Goal: Task Accomplishment & Management: Manage account settings

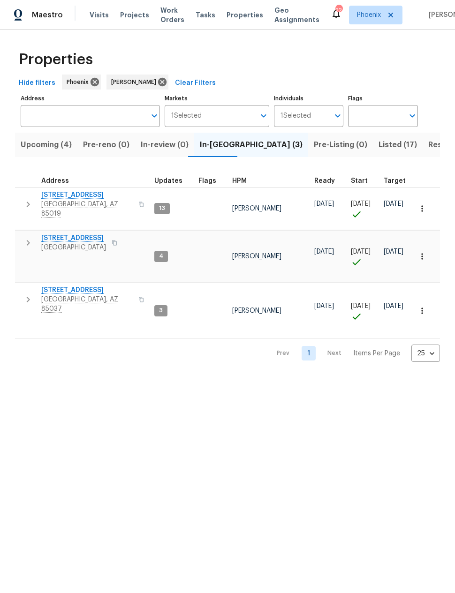
click at [428, 149] on span "Resale (6)" at bounding box center [446, 144] width 37 height 13
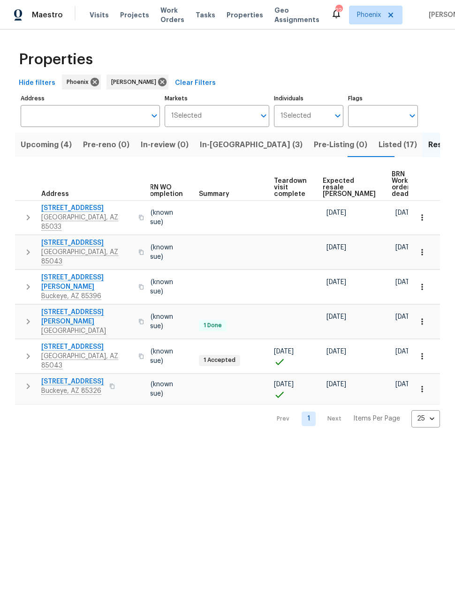
scroll to position [0, 124]
click at [332, 183] on span "Expected resale COE" at bounding box center [349, 188] width 53 height 20
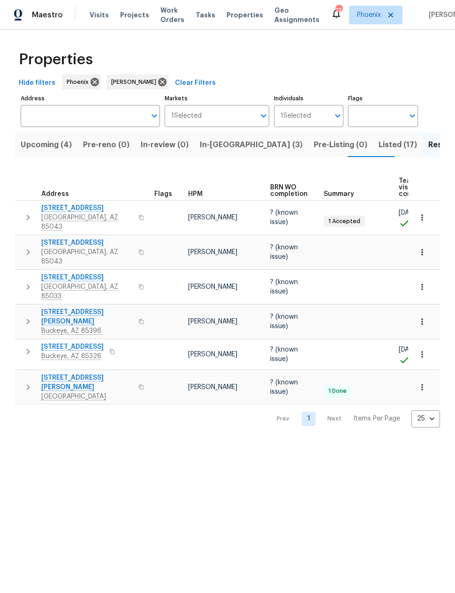
click at [379, 144] on span "Listed (17)" at bounding box center [398, 144] width 38 height 13
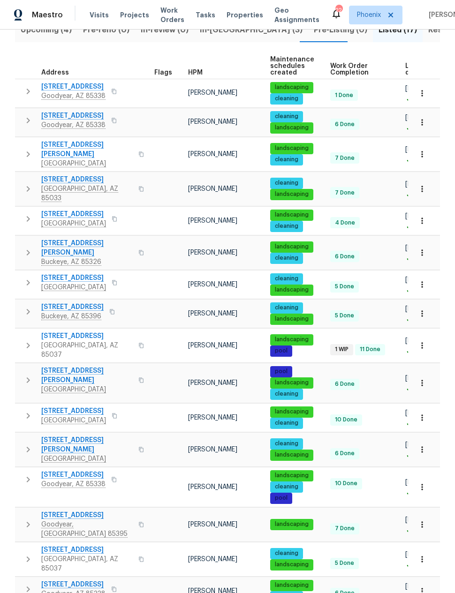
scroll to position [114, 0]
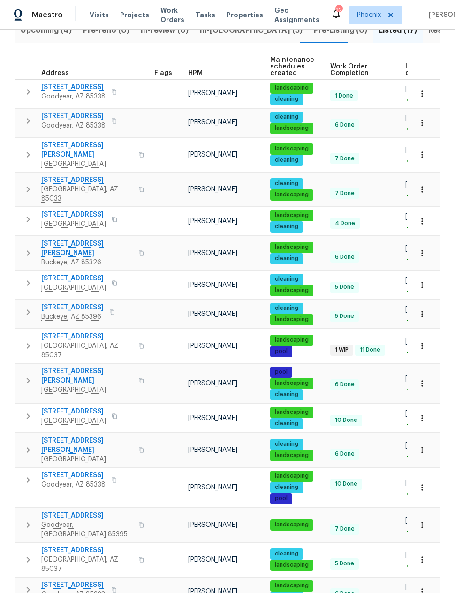
click at [424, 446] on icon "button" at bounding box center [421, 450] width 9 height 9
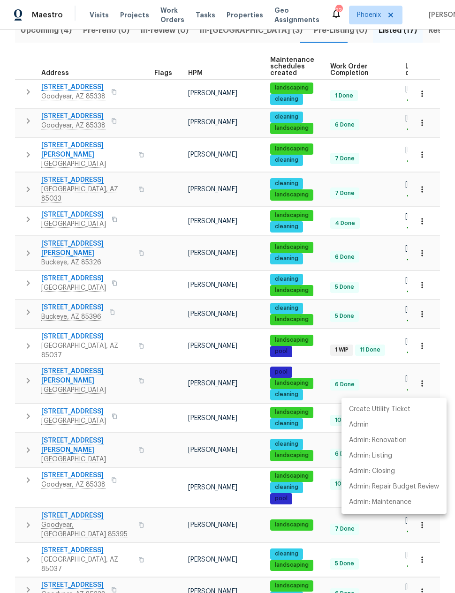
click at [438, 386] on div at bounding box center [227, 296] width 455 height 593
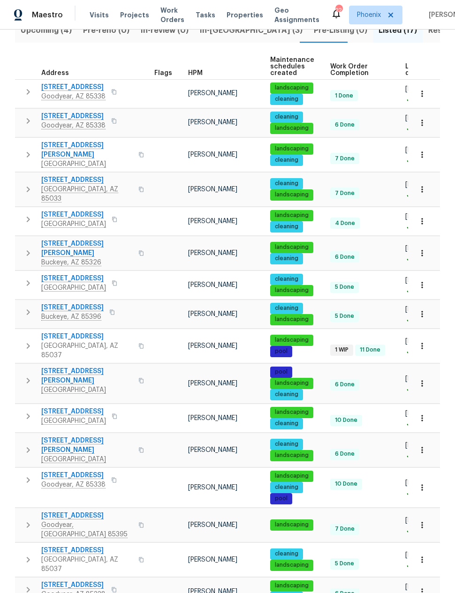
click at [21, 436] on button "button" at bounding box center [28, 450] width 19 height 28
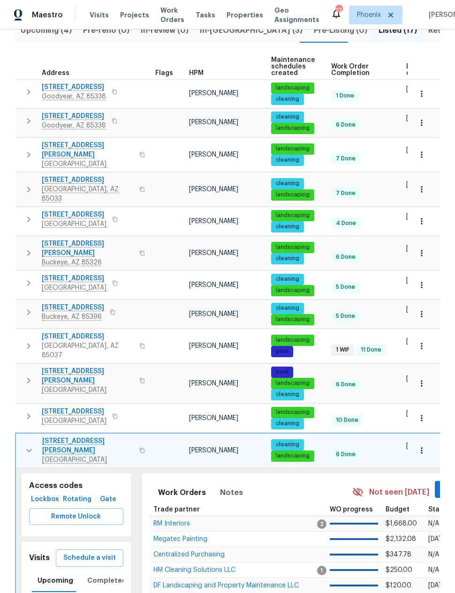
click at [88, 553] on span "Schedule a visit" at bounding box center [89, 559] width 53 height 12
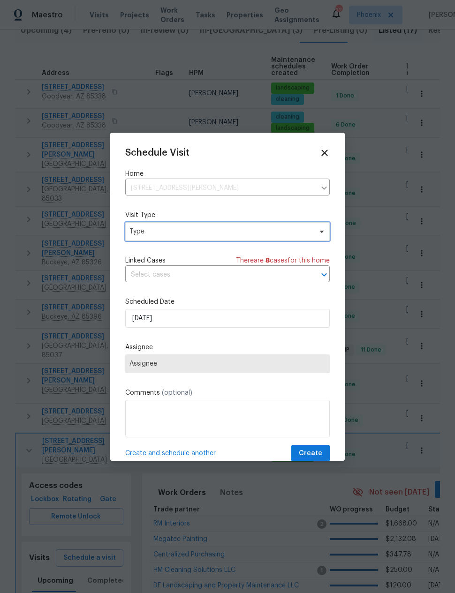
click at [144, 234] on span "Type" at bounding box center [220, 231] width 182 height 9
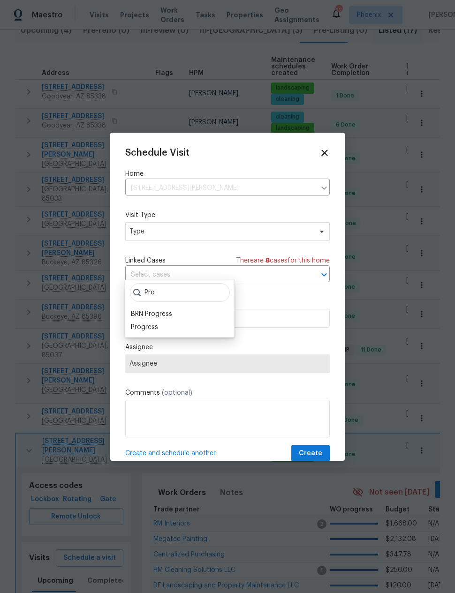
type input "Pro"
click at [139, 310] on div "BRN Progress" at bounding box center [151, 314] width 41 height 9
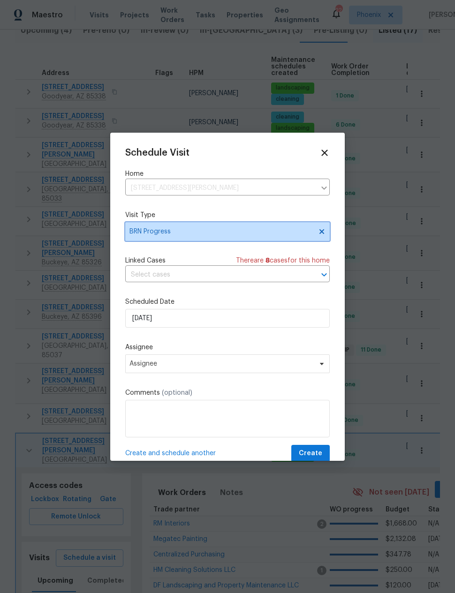
click at [146, 231] on span "BRN Progress" at bounding box center [220, 231] width 182 height 9
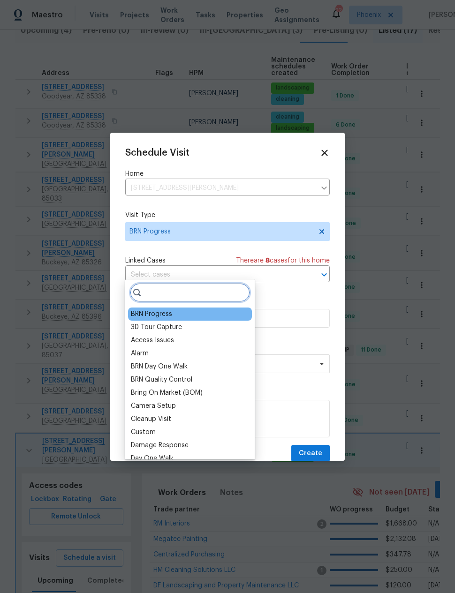
click at [152, 283] on input "search" at bounding box center [190, 292] width 120 height 19
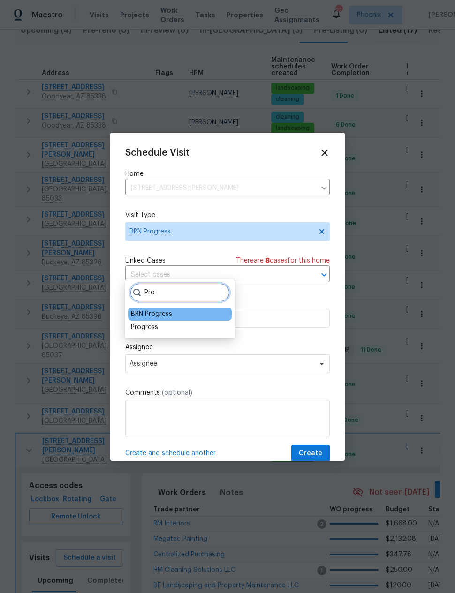
type input "Pro"
click at [145, 323] on div "Progress" at bounding box center [144, 327] width 27 height 9
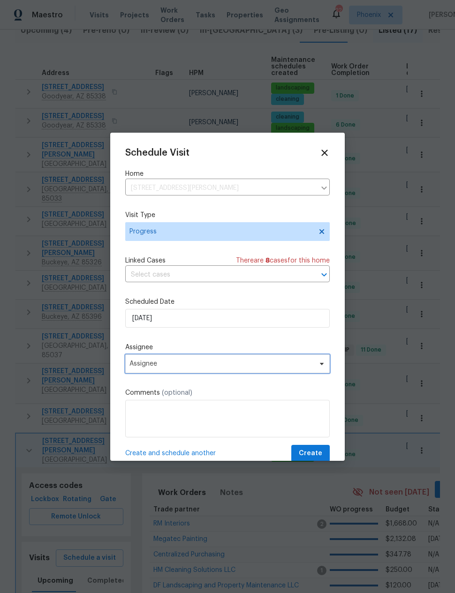
click at [139, 365] on span "Assignee" at bounding box center [221, 364] width 184 height 8
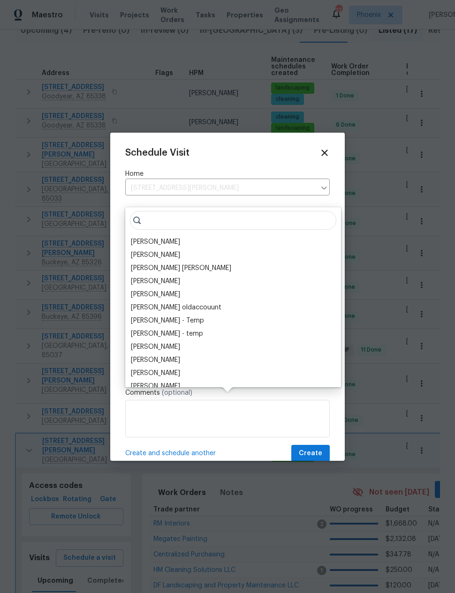
click at [142, 237] on div "[PERSON_NAME]" at bounding box center [155, 241] width 49 height 9
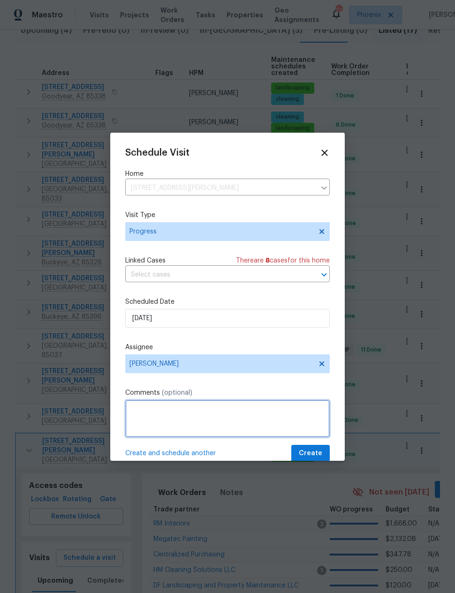
click at [136, 416] on textarea at bounding box center [227, 419] width 204 height 38
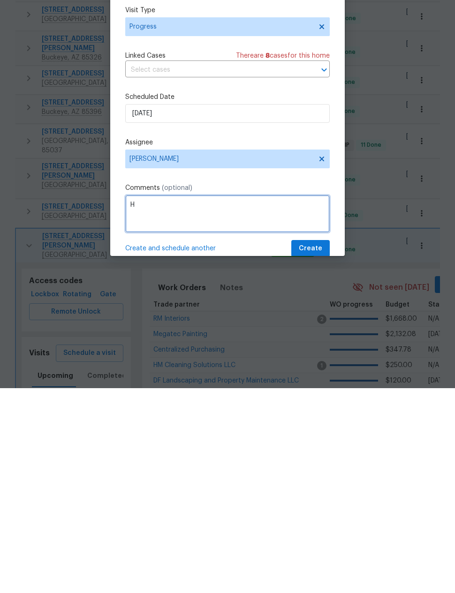
scroll to position [38, 0]
type textarea "Home Health Check"
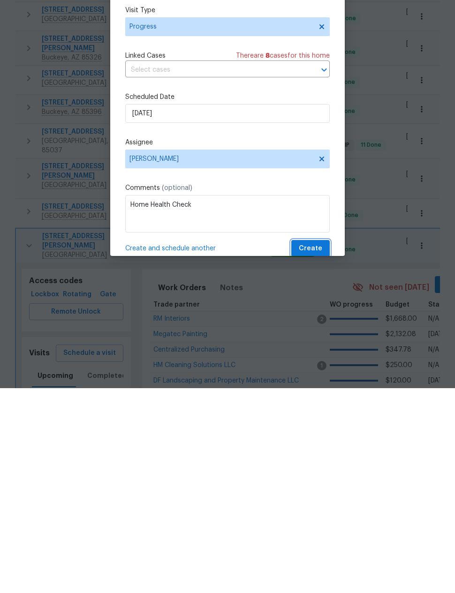
click at [317, 448] on span "Create" at bounding box center [310, 454] width 23 height 12
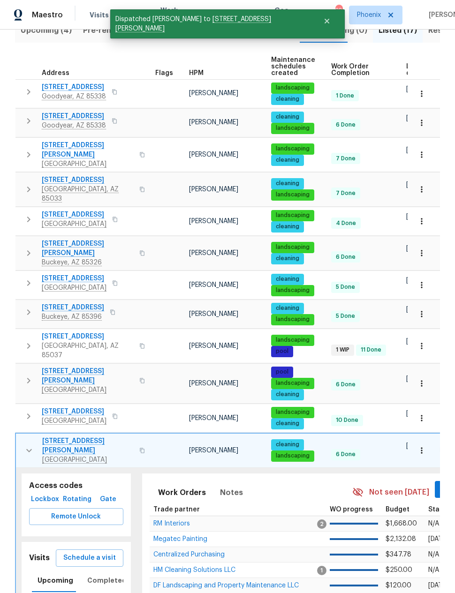
click at [23, 437] on button "button" at bounding box center [29, 451] width 19 height 28
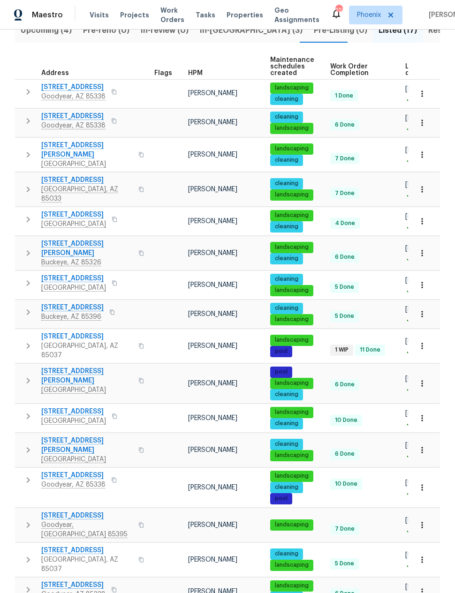
click at [28, 115] on icon "button" at bounding box center [28, 120] width 11 height 11
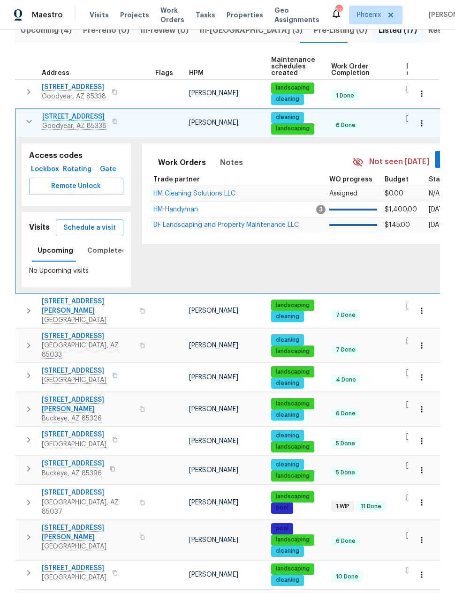
click at [87, 222] on span "Schedule a visit" at bounding box center [89, 228] width 53 height 12
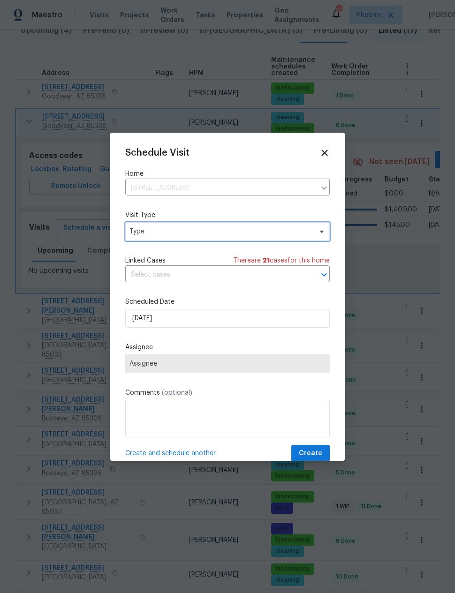
click at [140, 230] on span "Type" at bounding box center [220, 231] width 182 height 9
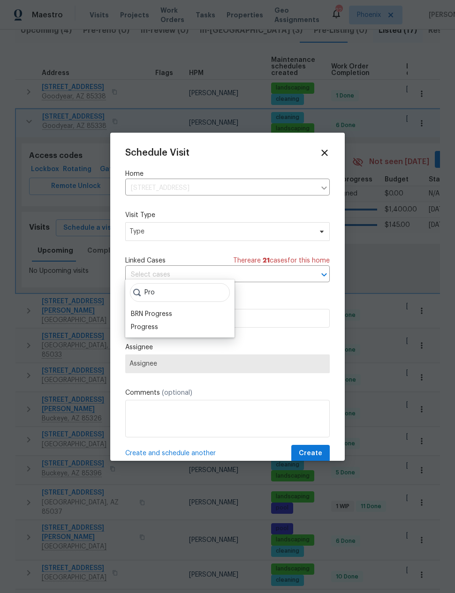
type input "Pro"
click at [143, 323] on div "Progress" at bounding box center [144, 327] width 27 height 9
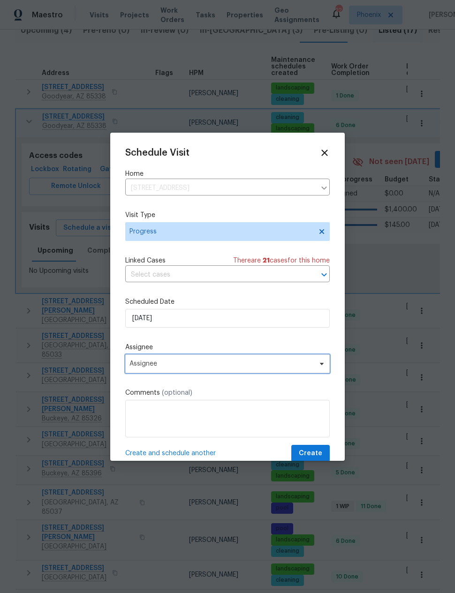
click at [141, 366] on span "Assignee" at bounding box center [221, 364] width 184 height 8
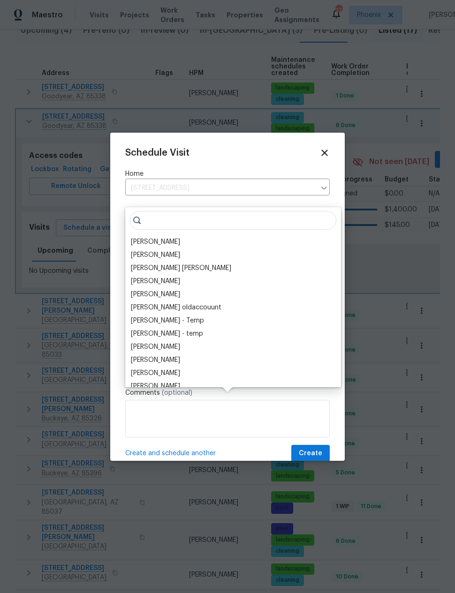
click at [141, 237] on div "[PERSON_NAME]" at bounding box center [155, 241] width 49 height 9
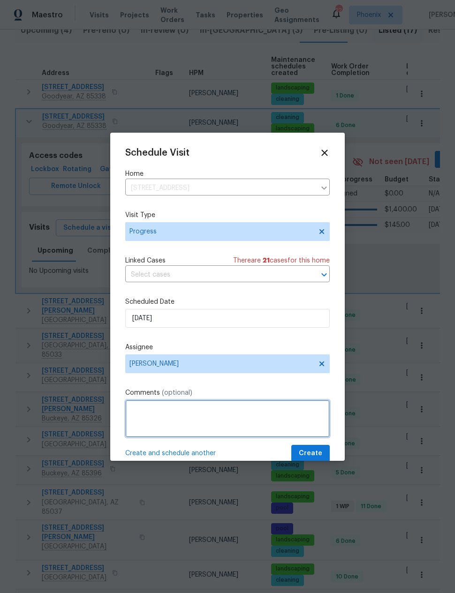
click at [138, 409] on textarea at bounding box center [227, 419] width 204 height 38
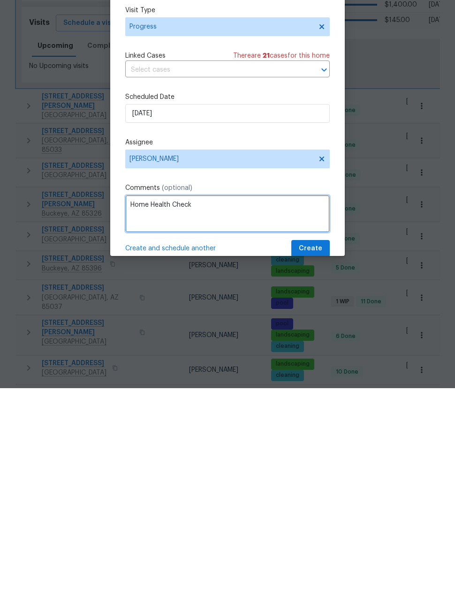
type textarea "Home Health Check"
click at [314, 448] on span "Create" at bounding box center [310, 454] width 23 height 12
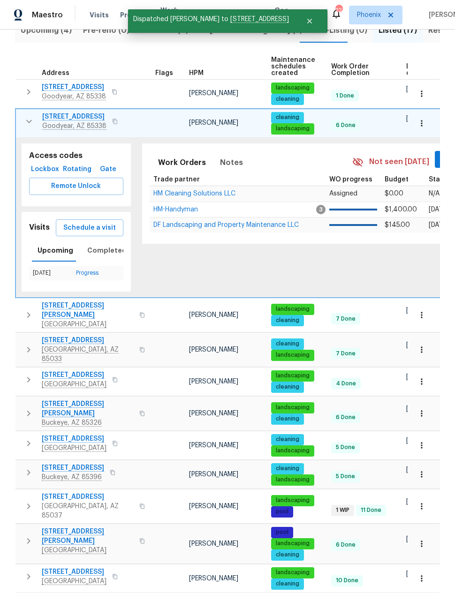
click at [30, 120] on icon "button" at bounding box center [29, 121] width 6 height 3
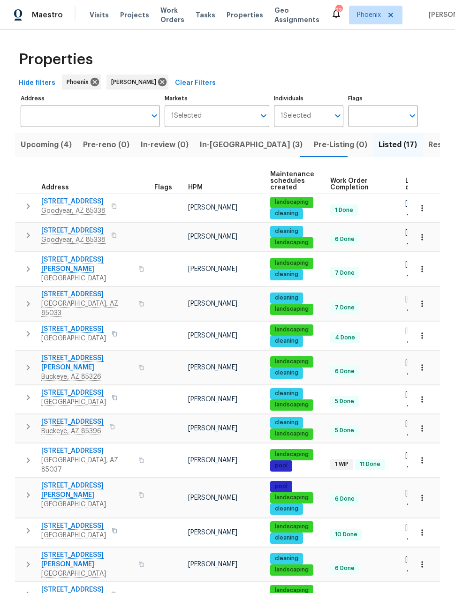
scroll to position [0, 0]
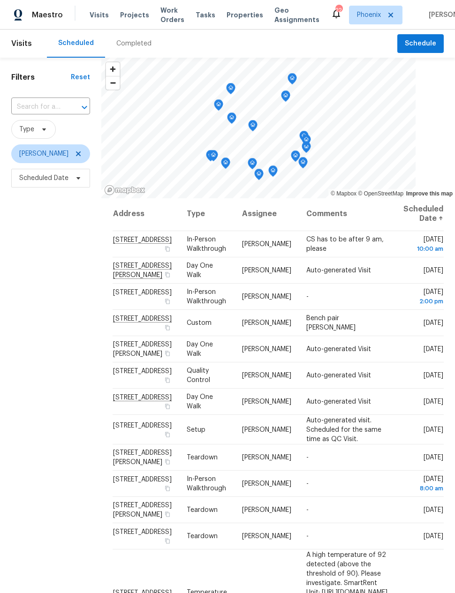
scroll to position [1, 15]
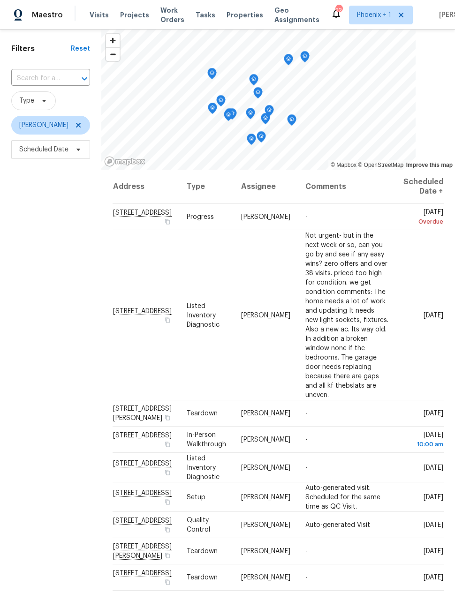
scroll to position [29, 0]
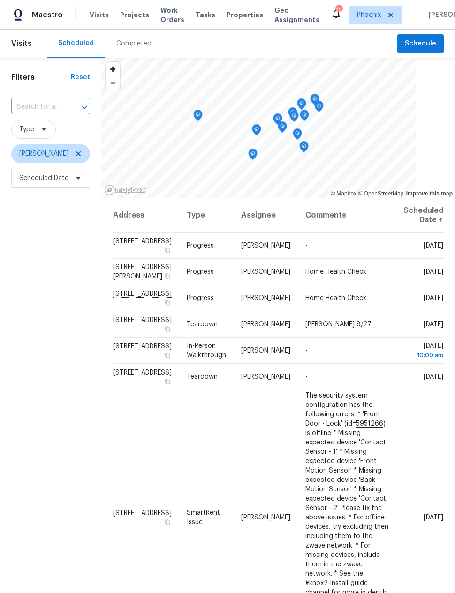
click at [48, 483] on div "Filters Reset ​ Type Nick Pulliam Scheduled Date" at bounding box center [50, 365] width 101 height 615
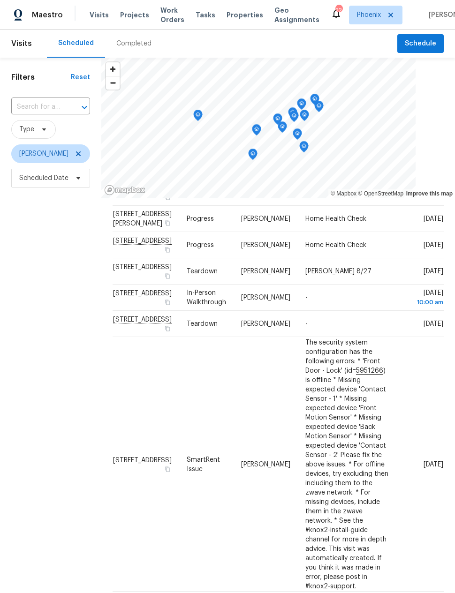
scroll to position [54, 0]
click at [44, 462] on div "Filters Reset ​ Type Nick Pulliam Scheduled Date" at bounding box center [50, 365] width 101 height 615
click at [0, 0] on icon at bounding box center [0, 0] width 0 height 0
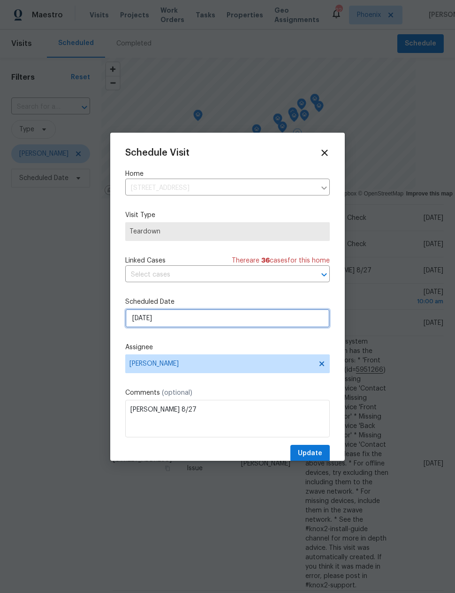
click at [143, 319] on input "8/25/2025" at bounding box center [227, 318] width 204 height 19
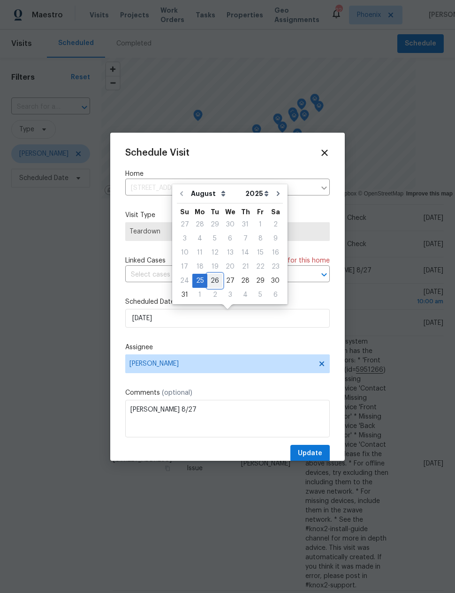
click at [216, 278] on div "26" at bounding box center [214, 280] width 15 height 13
type input "8/26/2025"
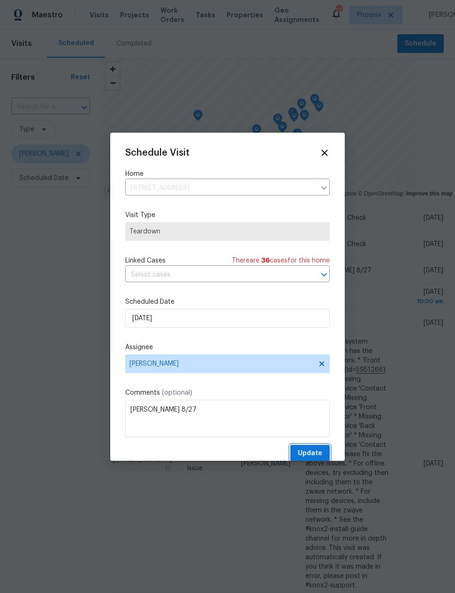
click at [315, 447] on button "Update" at bounding box center [309, 453] width 39 height 17
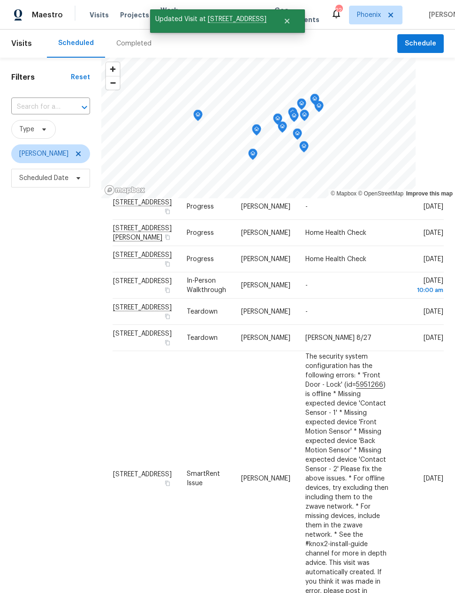
scroll to position [42, 0]
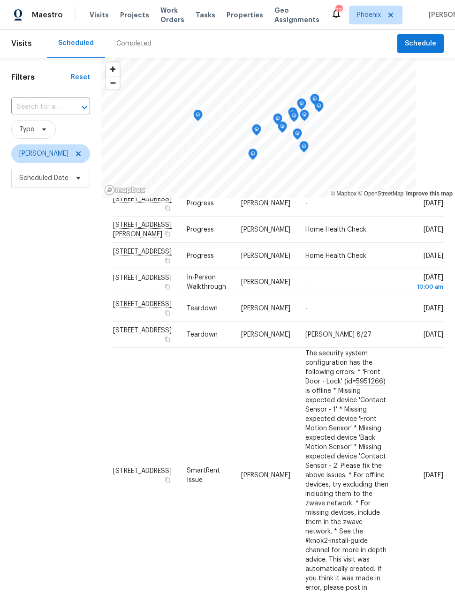
click at [74, 411] on div "Filters Reset ​ Type Nick Pulliam Scheduled Date" at bounding box center [50, 365] width 101 height 615
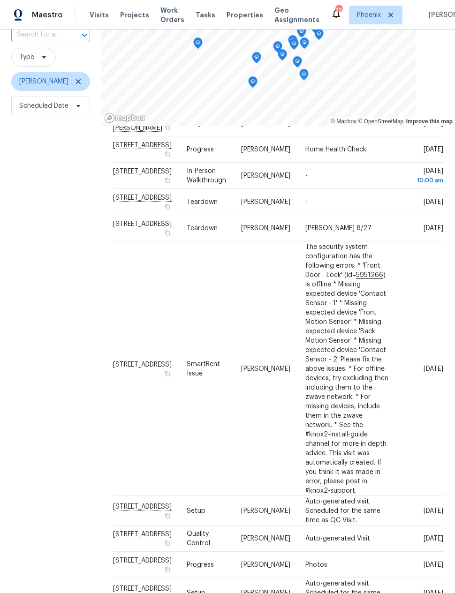
scroll to position [38, 0]
click at [0, 0] on icon at bounding box center [0, 0] width 0 height 0
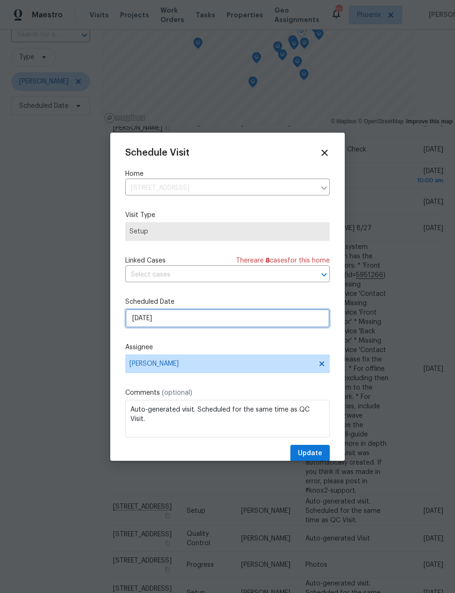
click at [138, 320] on input "[DATE]" at bounding box center [227, 318] width 204 height 19
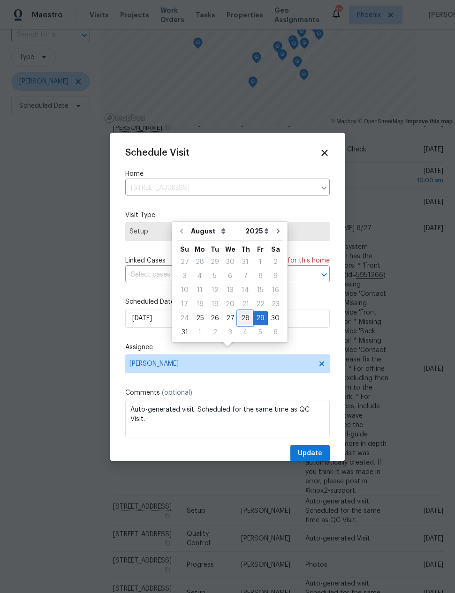
click at [242, 312] on div "28" at bounding box center [245, 318] width 15 height 13
type input "[DATE]"
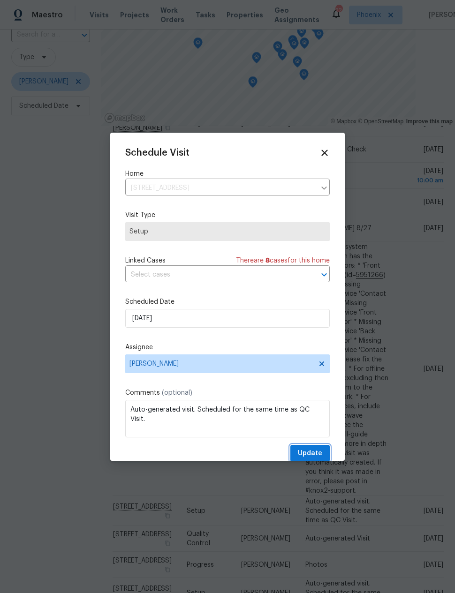
click at [318, 449] on button "Update" at bounding box center [309, 453] width 39 height 17
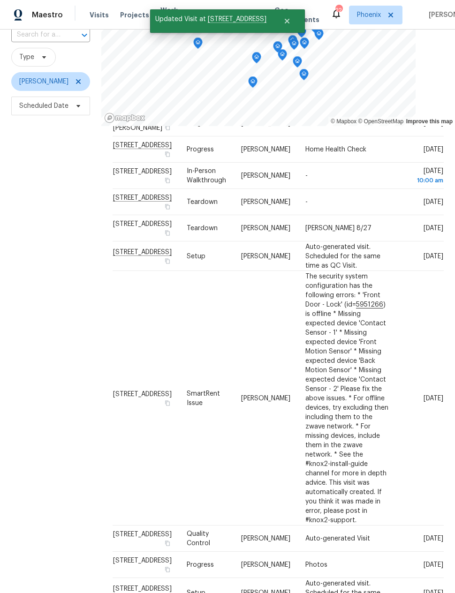
click at [67, 423] on div "Filters Reset ​ Type Nick Pulliam Scheduled Date" at bounding box center [50, 292] width 101 height 615
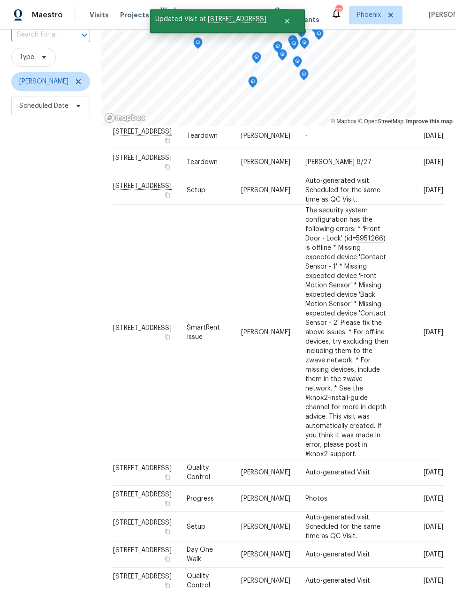
scroll to position [145, 0]
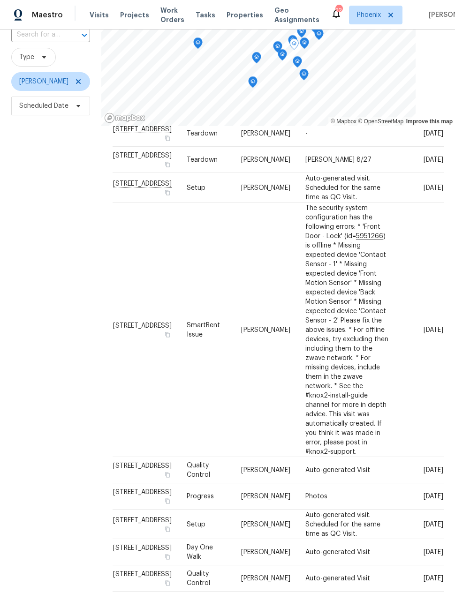
click at [0, 0] on icon at bounding box center [0, 0] width 0 height 0
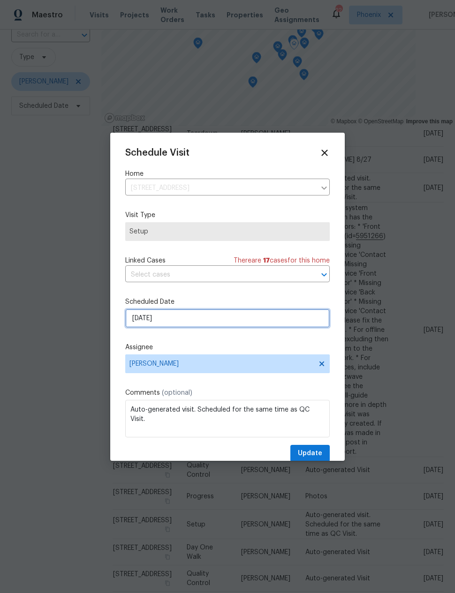
click at [137, 321] on input "9/2/2025" at bounding box center [227, 318] width 204 height 19
select select "8"
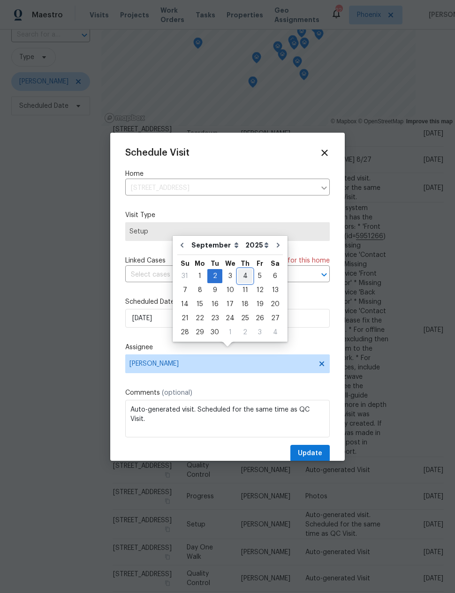
click at [239, 270] on div "4" at bounding box center [245, 276] width 15 height 13
type input "9/4/2025"
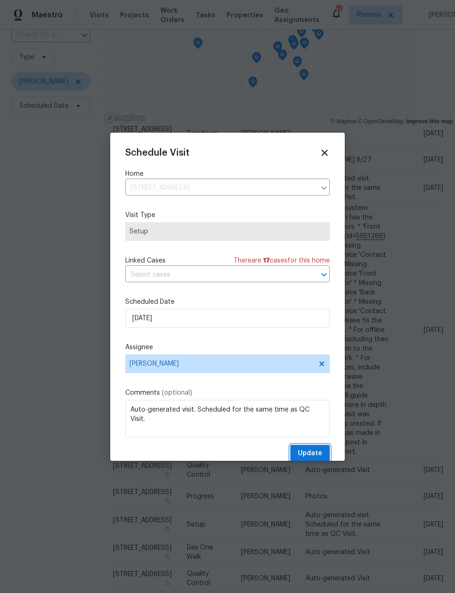
click at [316, 451] on span "Update" at bounding box center [310, 454] width 24 height 12
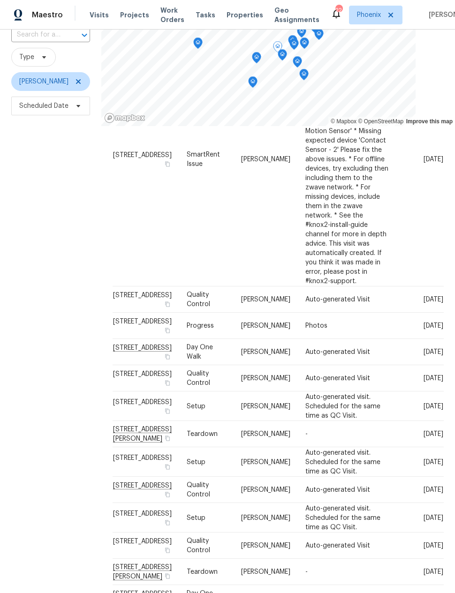
scroll to position [315, 0]
click at [44, 524] on div "Filters Reset ​ Type Nick Pulliam Scheduled Date" at bounding box center [50, 292] width 101 height 615
click at [29, 532] on div "Filters Reset ​ Type Nick Pulliam Scheduled Date" at bounding box center [50, 292] width 101 height 615
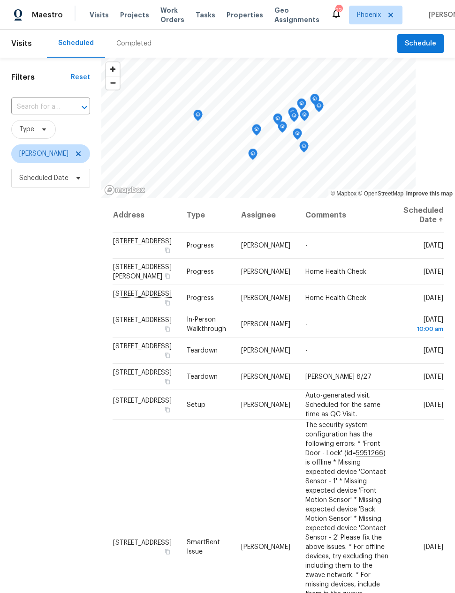
scroll to position [0, 0]
click at [48, 169] on span "Scheduled Date" at bounding box center [50, 178] width 79 height 19
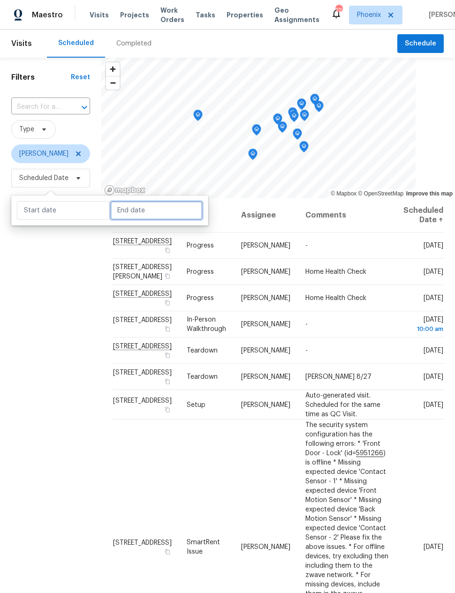
click at [127, 201] on input "text" at bounding box center [156, 210] width 92 height 19
select select "7"
select select "2025"
select select "8"
select select "2025"
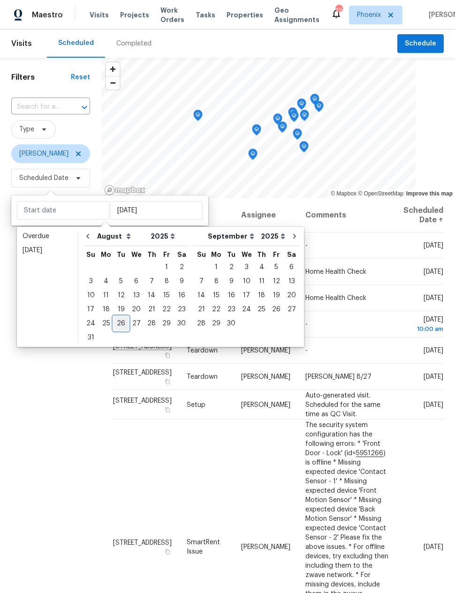
click at [114, 317] on div "26" at bounding box center [121, 323] width 15 height 13
type input "Tue, Aug 26"
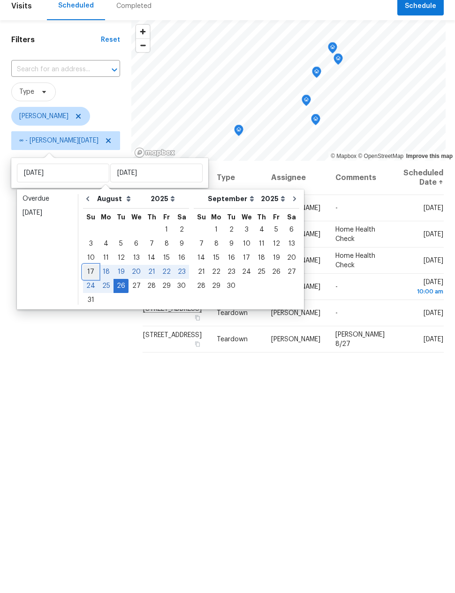
click at [87, 303] on div "17" at bounding box center [90, 309] width 15 height 13
type input "Sun, Aug 17"
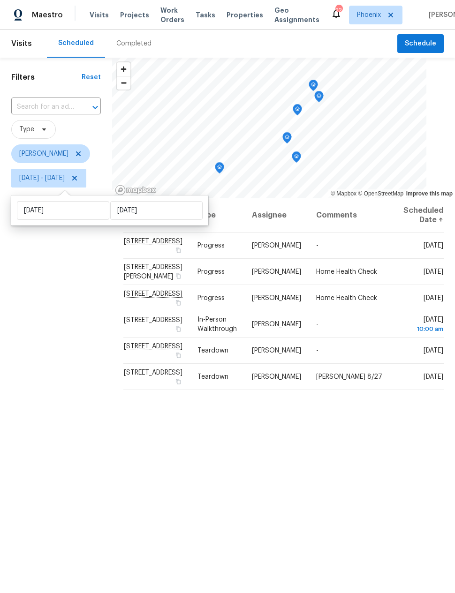
click at [97, 290] on div "Filters Reset ​ Type Nick Pulliam Sun, Aug 17 - Tue, Aug 26" at bounding box center [56, 365] width 112 height 615
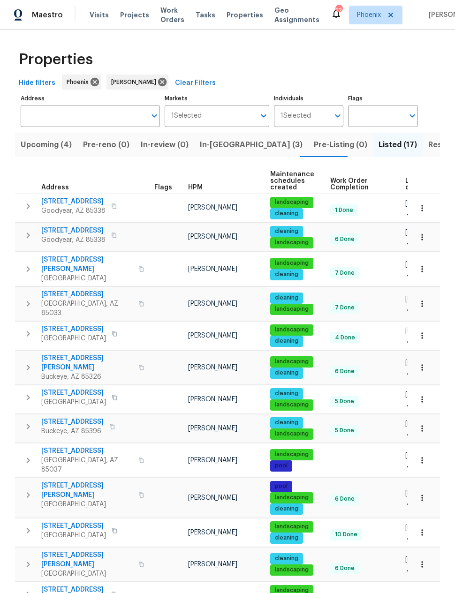
click at [210, 145] on span "In-[GEOGRAPHIC_DATA] (3)" at bounding box center [251, 144] width 103 height 13
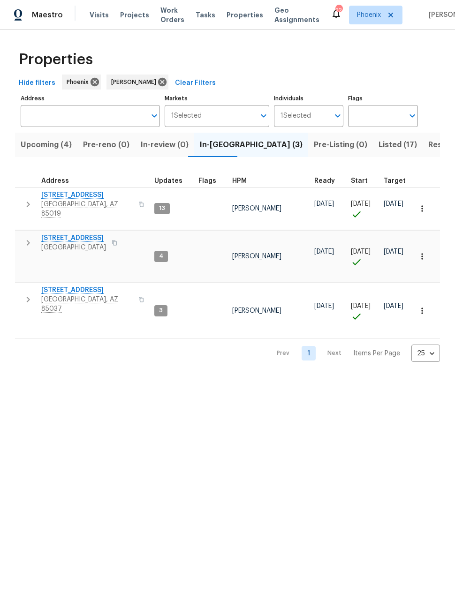
click at [71, 234] on span "[STREET_ADDRESS]" at bounding box center [73, 238] width 65 height 9
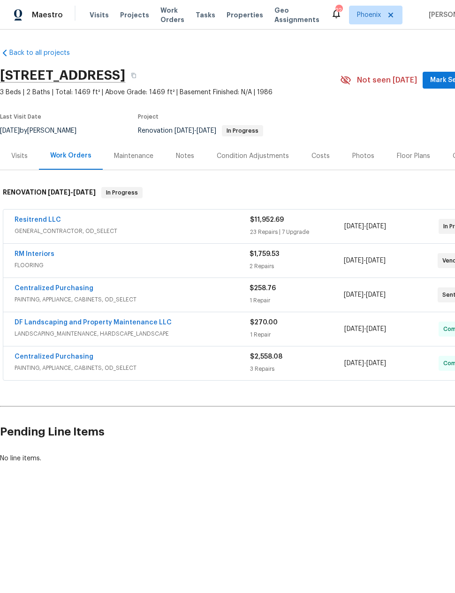
click at [36, 253] on link "RM Interiors" at bounding box center [35, 254] width 40 height 7
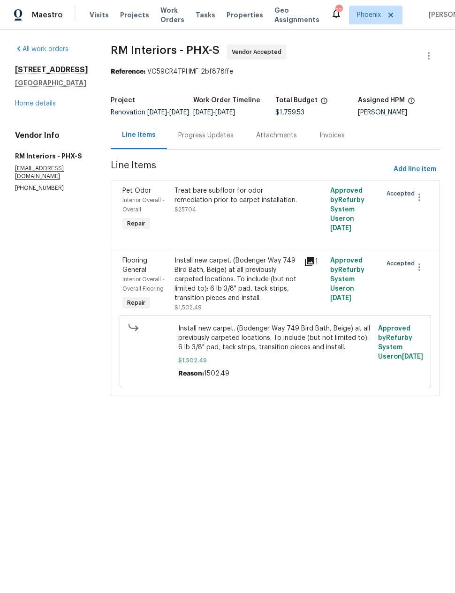
click at [204, 140] on div "Progress Updates" at bounding box center [205, 135] width 55 height 9
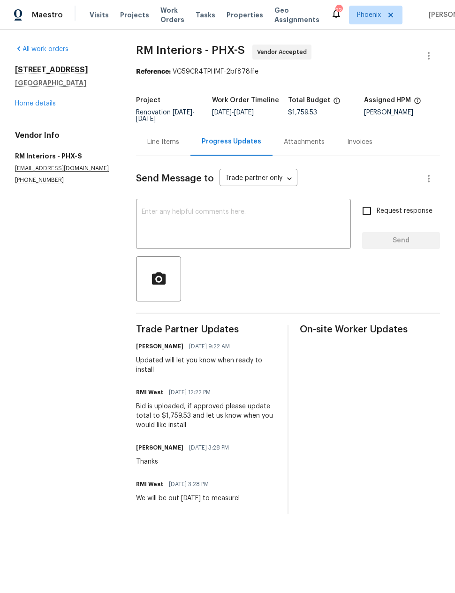
click at [267, 220] on textarea at bounding box center [244, 225] width 204 height 33
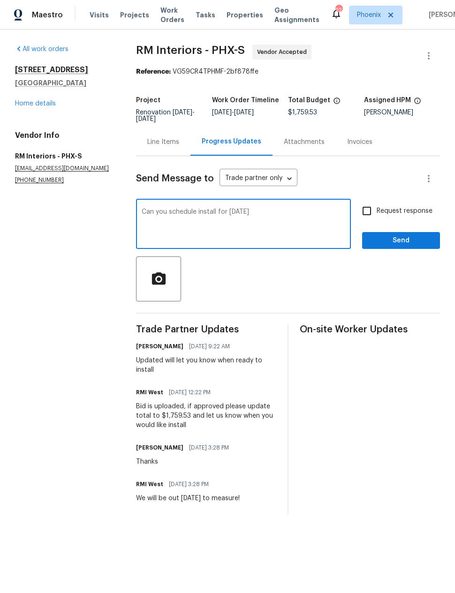
type textarea "Can you schedule install for [DATE]"
click at [367, 220] on input "Request response" at bounding box center [367, 211] width 20 height 20
checkbox input "true"
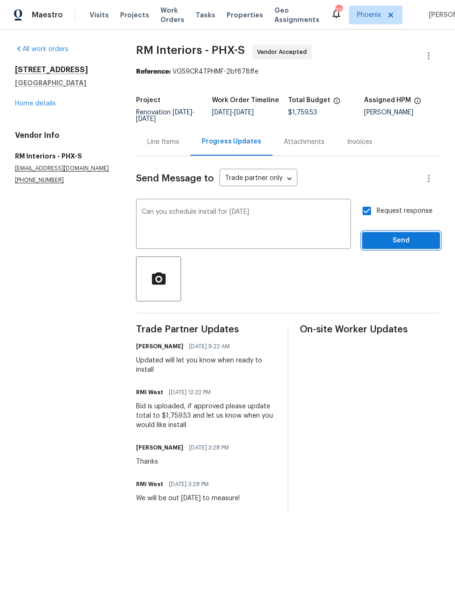
click at [396, 242] on span "Send" at bounding box center [401, 241] width 63 height 12
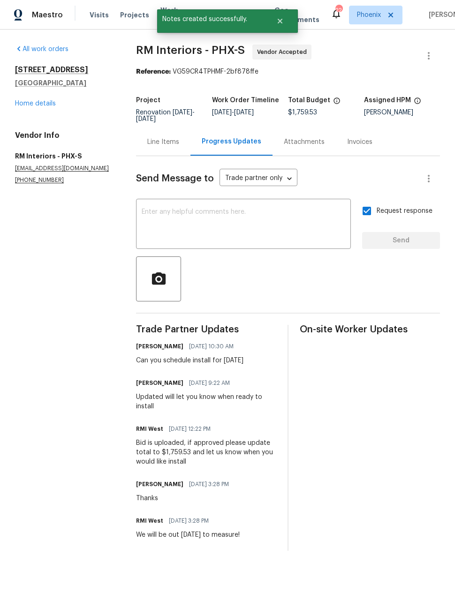
click at [44, 101] on link "Home details" at bounding box center [35, 103] width 41 height 7
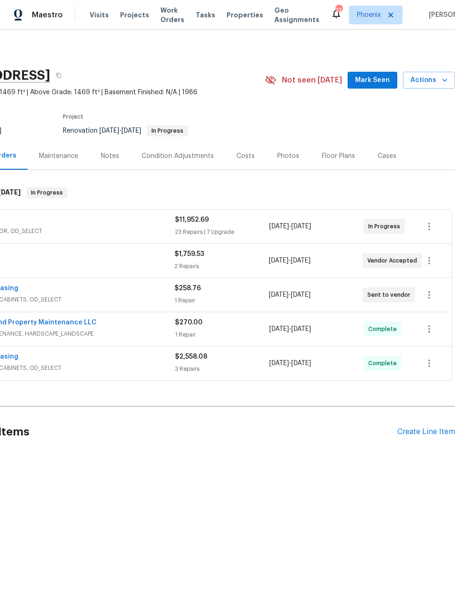
scroll to position [0, 75]
click at [419, 425] on div "Pending Line Items Create Line Item" at bounding box center [190, 432] width 530 height 44
click at [408, 428] on div "Create Line Item" at bounding box center [426, 432] width 58 height 9
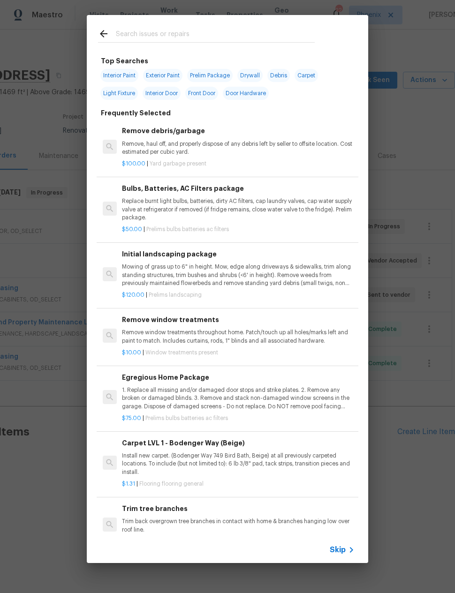
click at [199, 37] on input "text" at bounding box center [215, 35] width 199 height 14
type input "Init"
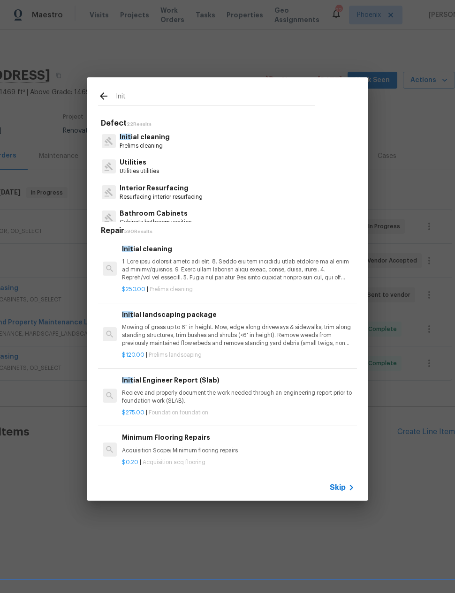
click at [166, 139] on p "Init ial cleaning" at bounding box center [145, 137] width 50 height 10
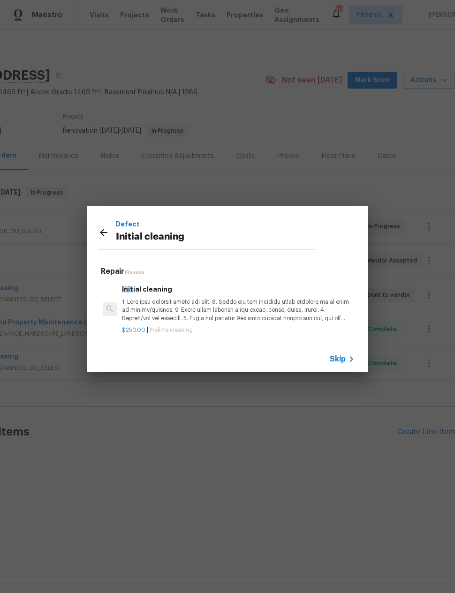
click at [227, 312] on p at bounding box center [238, 310] width 233 height 24
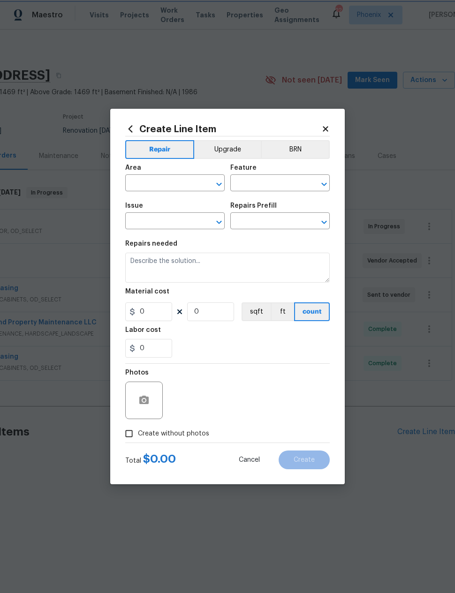
type input "Home Readiness Packages"
type input "Initial cleaning"
type input "Initial cleaning $250.00"
type textarea "1. Wipe down exterior doors and trim. 2. Clean out all exterior light fixtures …"
type input "250"
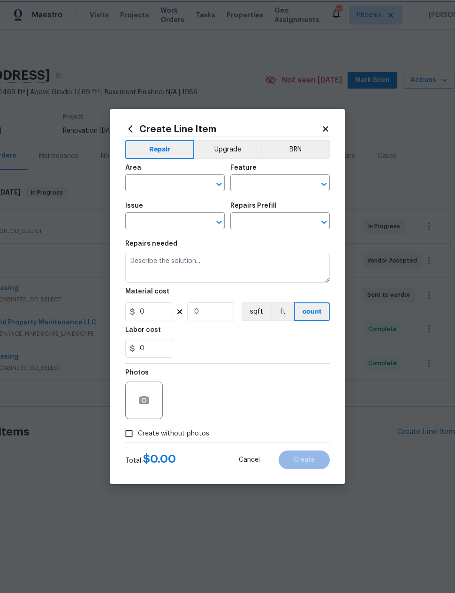
type input "1"
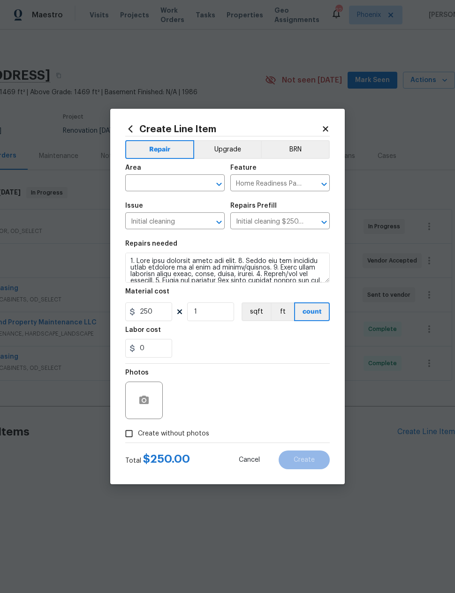
click at [190, 185] on input "text" at bounding box center [161, 184] width 73 height 15
click at [185, 220] on li "Interior Overall" at bounding box center [174, 219] width 99 height 15
type input "Interior Overall"
click at [245, 350] on div "0" at bounding box center [227, 348] width 204 height 19
click at [131, 433] on input "Create without photos" at bounding box center [129, 434] width 18 height 18
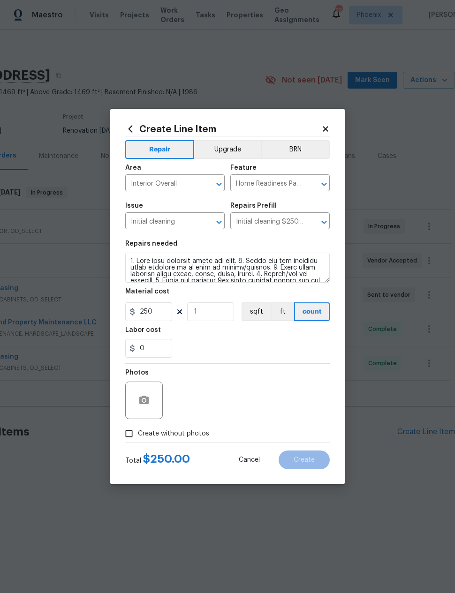
checkbox input "true"
click at [264, 397] on textarea at bounding box center [249, 401] width 159 height 38
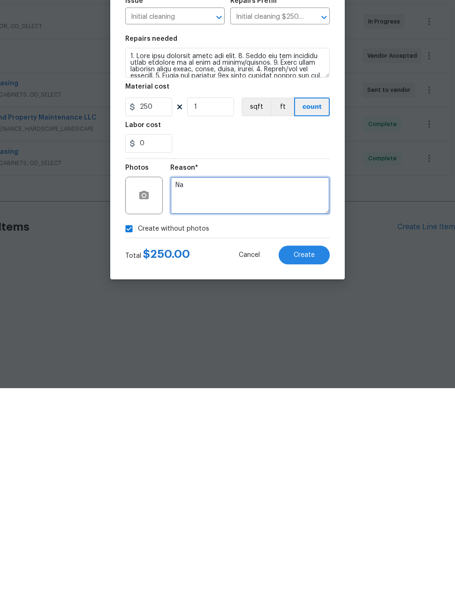
scroll to position [0, 0]
type textarea "Na"
click at [309, 457] on span "Create" at bounding box center [304, 460] width 21 height 7
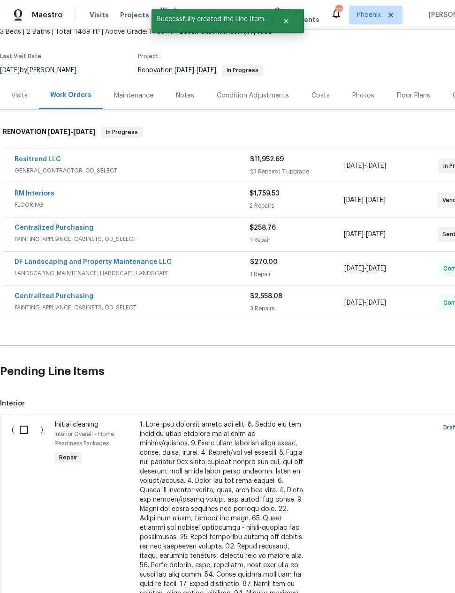
scroll to position [61, 0]
click at [24, 433] on input "checkbox" at bounding box center [27, 430] width 27 height 20
checkbox input "true"
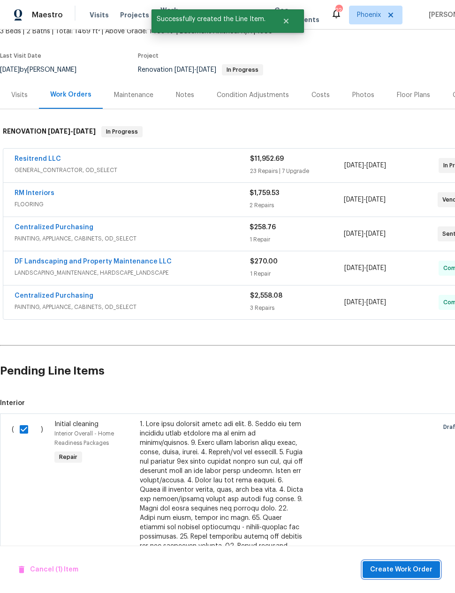
click at [393, 567] on span "Create Work Order" at bounding box center [401, 570] width 62 height 12
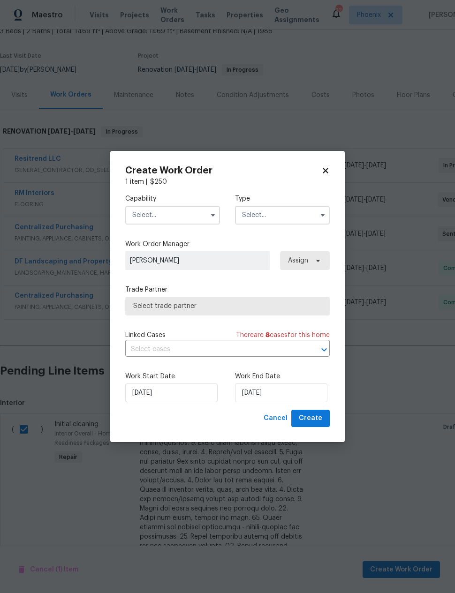
click at [174, 218] on input "text" at bounding box center [172, 215] width 95 height 19
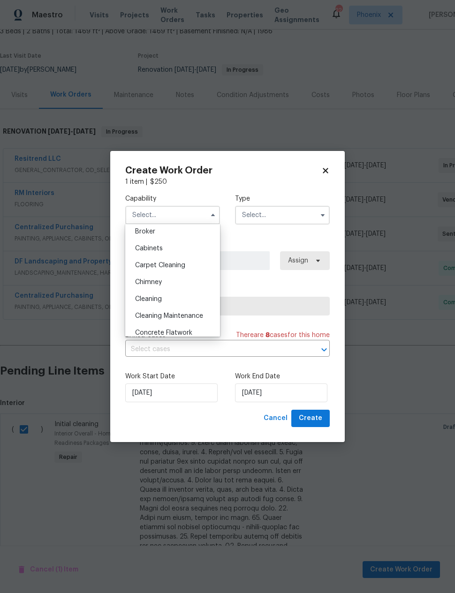
scroll to position [74, 0]
click at [181, 295] on div "Cleaning" at bounding box center [173, 296] width 90 height 17
type input "Cleaning"
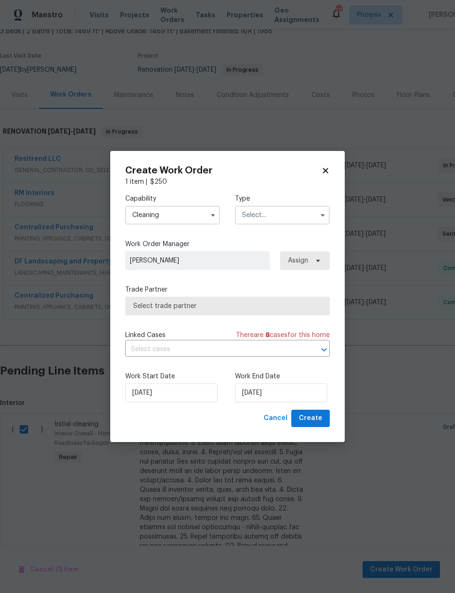
click at [285, 213] on input "text" at bounding box center [282, 215] width 95 height 19
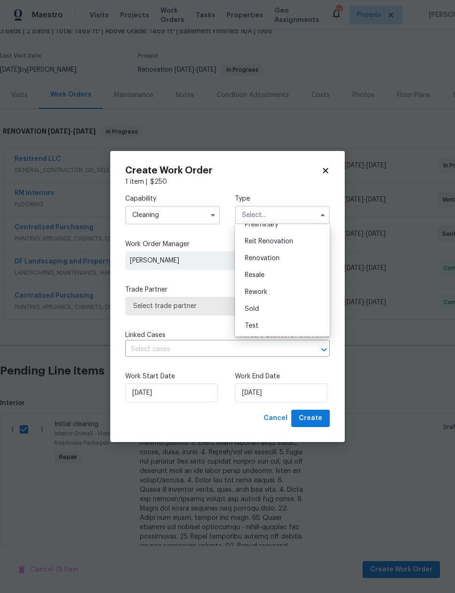
scroll to position [213, 0]
click at [270, 257] on span "Renovation" at bounding box center [262, 258] width 35 height 7
type input "Renovation"
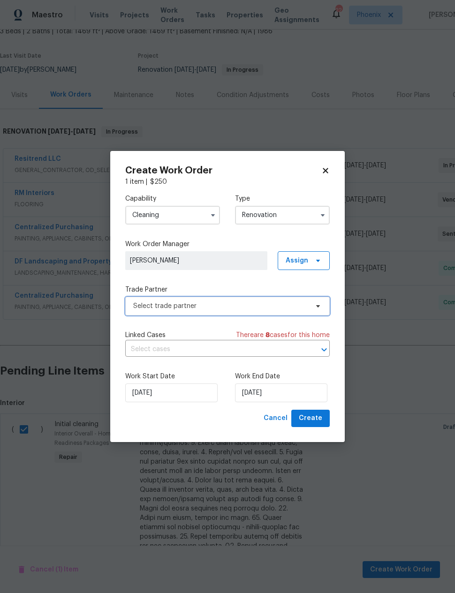
click at [242, 305] on span "Select trade partner" at bounding box center [220, 306] width 175 height 9
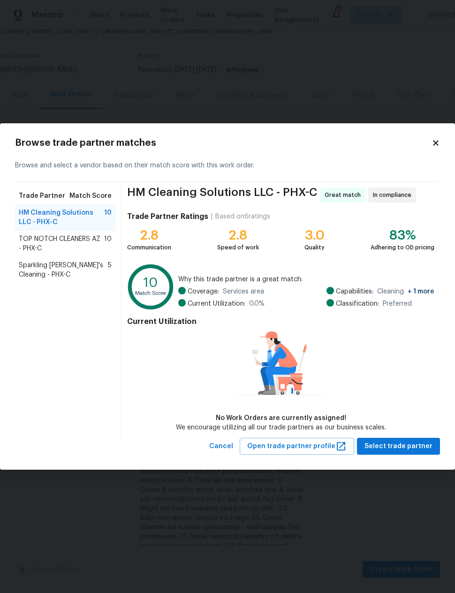
click at [33, 235] on span "TOP NOTCH CLEANERS AZ - PHX-C" at bounding box center [61, 244] width 85 height 19
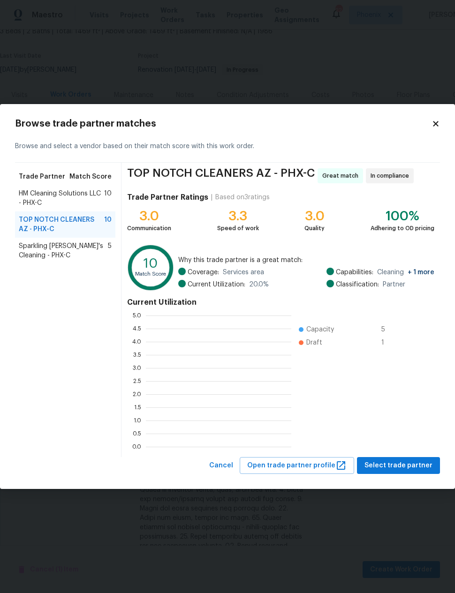
scroll to position [131, 145]
click at [45, 196] on span "HM Cleaning Solutions LLC - PHX-C" at bounding box center [61, 198] width 85 height 19
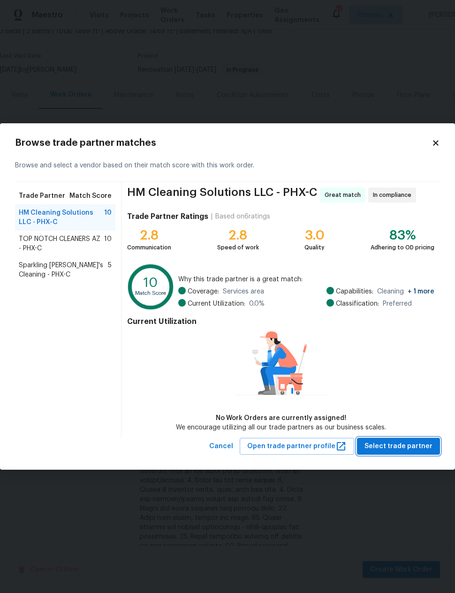
click at [405, 447] on span "Select trade partner" at bounding box center [398, 447] width 68 height 12
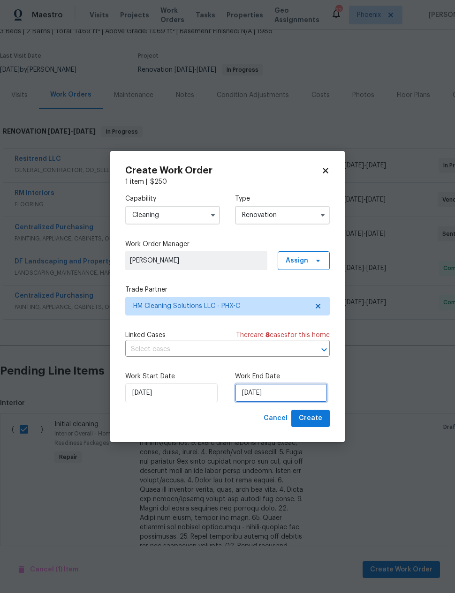
click at [265, 393] on input "8/25/2025" at bounding box center [281, 393] width 92 height 19
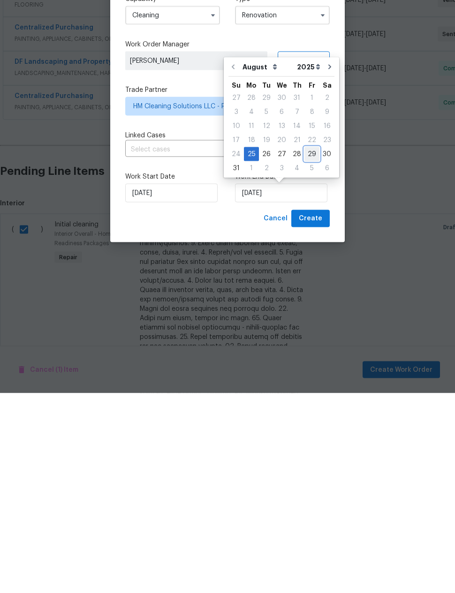
click at [304, 348] on div "29" at bounding box center [311, 354] width 15 height 13
type input "8/29/2025"
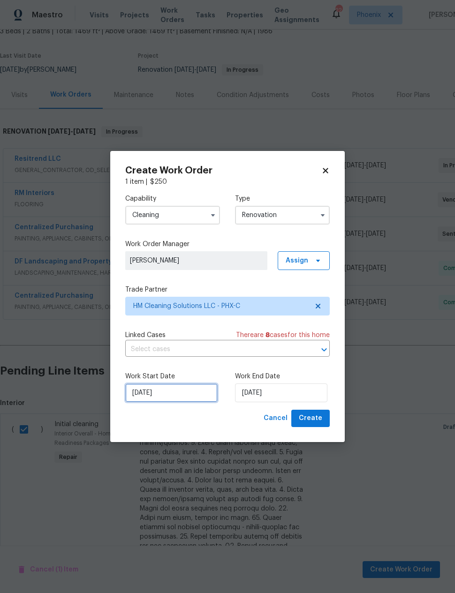
click at [195, 390] on input "8/25/2025" at bounding box center [171, 393] width 92 height 19
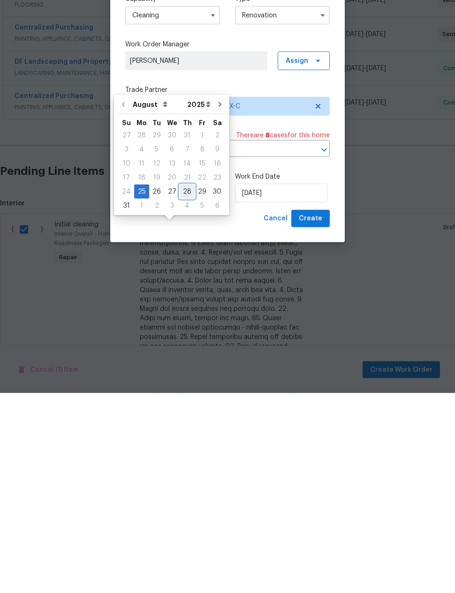
click at [182, 385] on div "28" at bounding box center [187, 391] width 15 height 13
type input "8/28/2025"
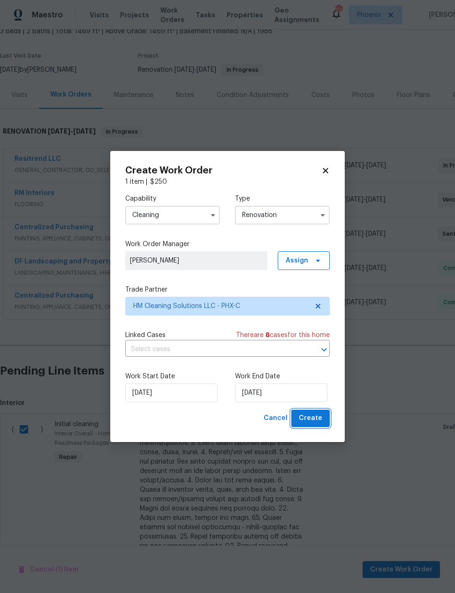
click at [309, 418] on span "Create" at bounding box center [310, 419] width 23 height 12
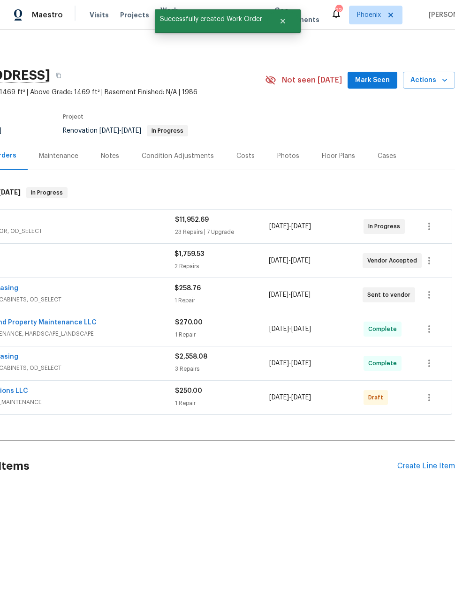
scroll to position [0, 75]
click at [431, 396] on icon "button" at bounding box center [429, 397] width 11 height 11
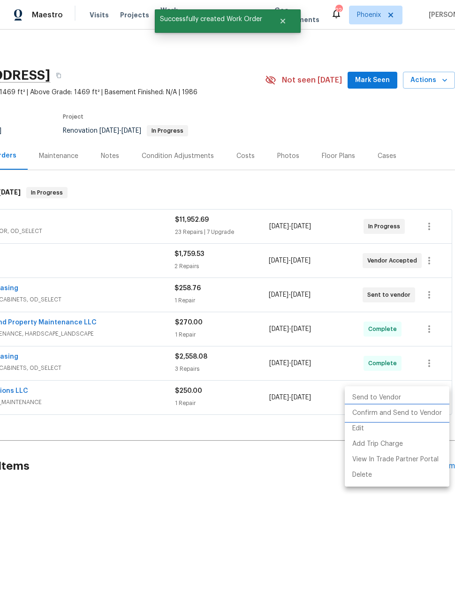
click at [424, 411] on li "Confirm and Send to Vendor" at bounding box center [397, 413] width 105 height 15
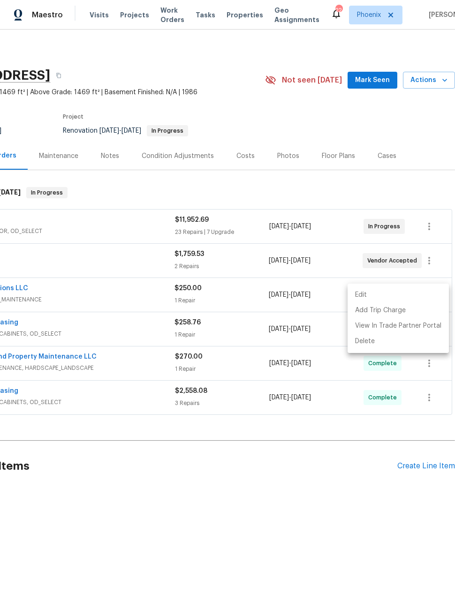
click at [344, 507] on div at bounding box center [227, 296] width 455 height 593
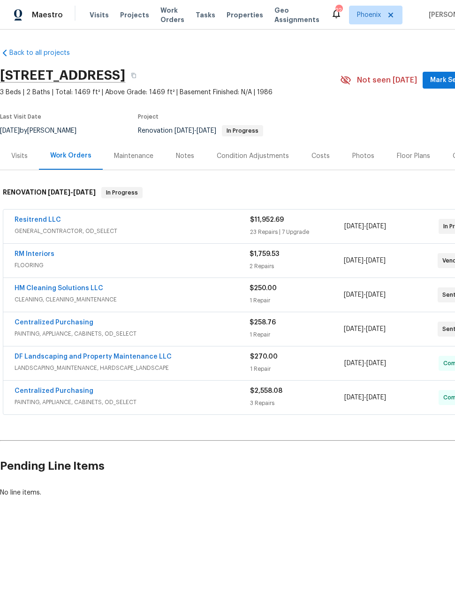
scroll to position [0, 0]
click at [33, 285] on link "HM Cleaning Solutions LLC" at bounding box center [59, 288] width 89 height 7
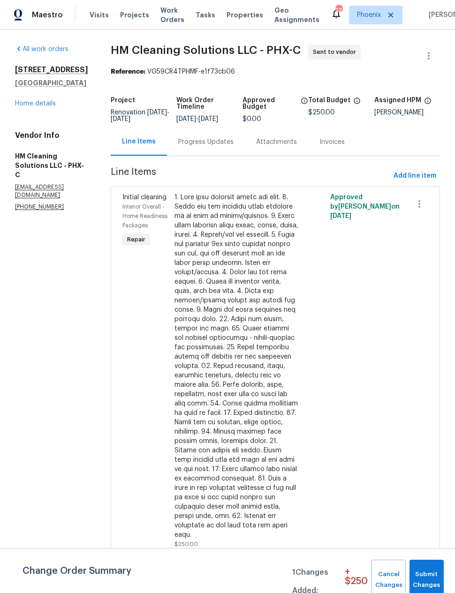
click at [234, 147] on div "Progress Updates" at bounding box center [205, 141] width 55 height 9
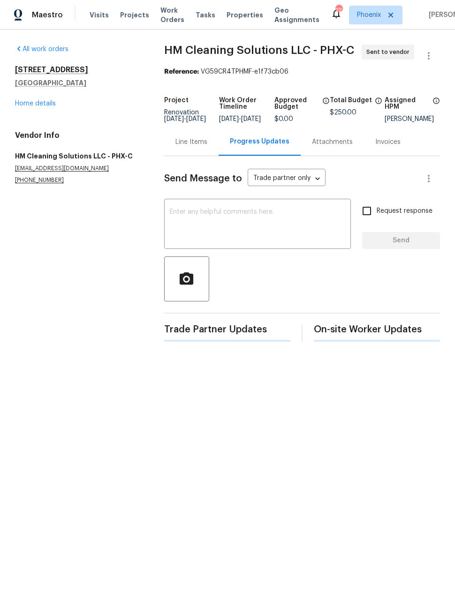
click at [256, 229] on textarea at bounding box center [257, 225] width 175 height 33
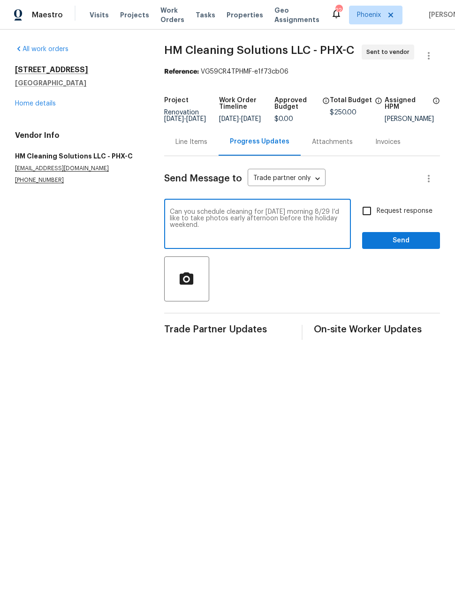
type textarea "Can you schedule cleaning for Friday morning 8/29 I’d like to take photos early…"
click at [363, 217] on input "Request response" at bounding box center [367, 211] width 20 height 20
checkbox input "true"
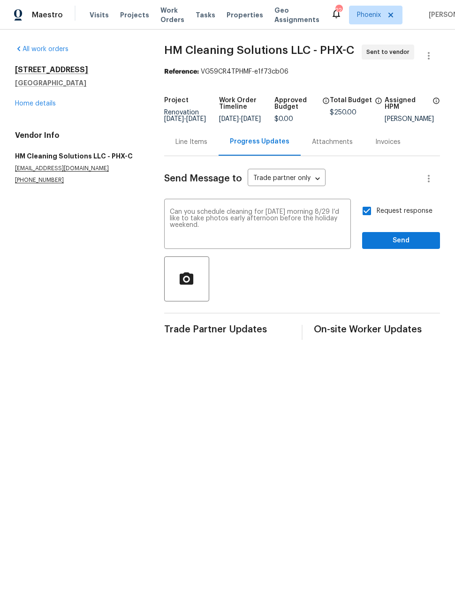
click at [327, 240] on textarea "Can you schedule cleaning for Friday morning 8/29 I’d like to take photos early…" at bounding box center [257, 225] width 175 height 33
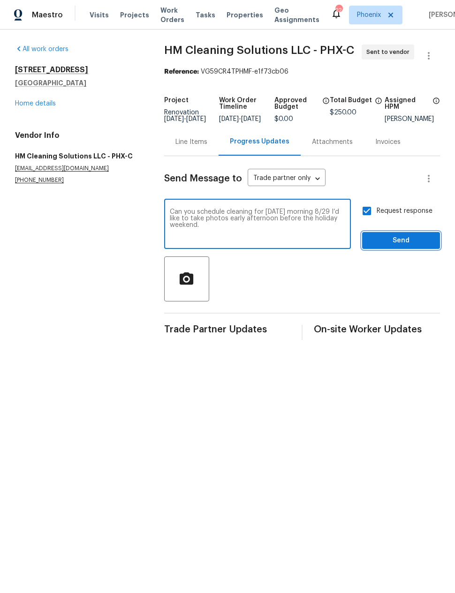
click at [404, 247] on span "Send" at bounding box center [401, 241] width 63 height 12
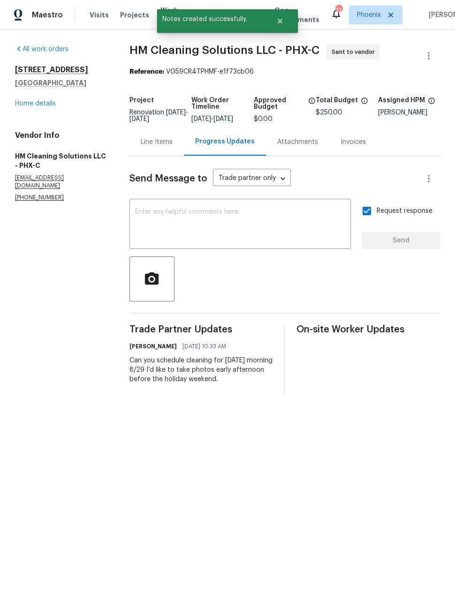
click at [37, 100] on link "Home details" at bounding box center [35, 103] width 41 height 7
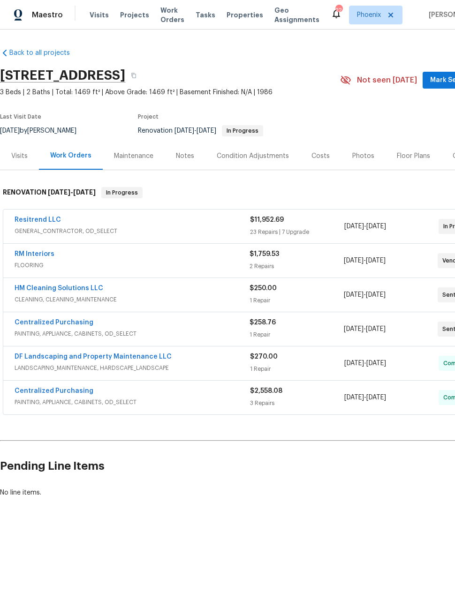
click at [31, 285] on link "HM Cleaning Solutions LLC" at bounding box center [59, 288] width 89 height 7
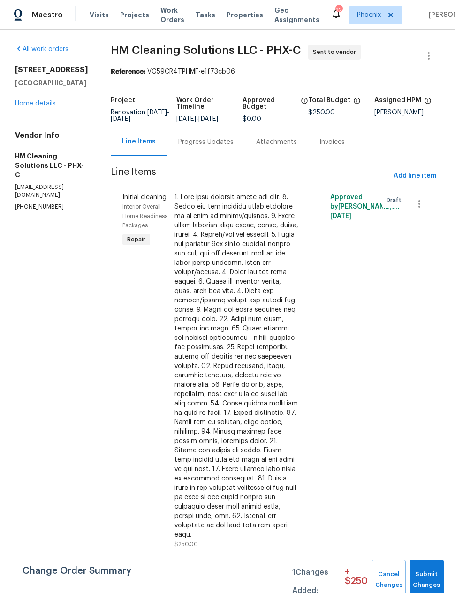
click at [423, 574] on span "Submit Changes" at bounding box center [426, 580] width 25 height 22
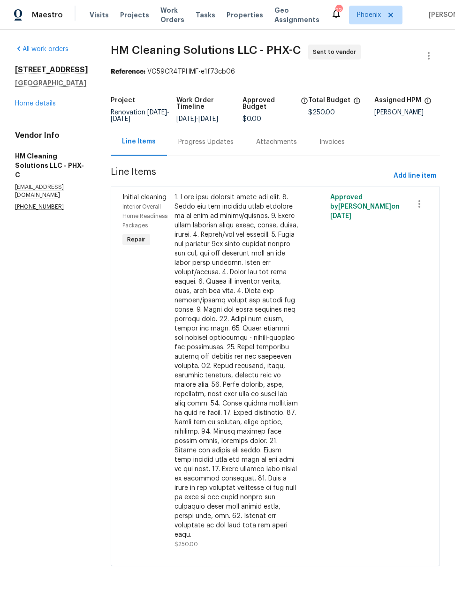
click at [36, 102] on link "Home details" at bounding box center [35, 103] width 41 height 7
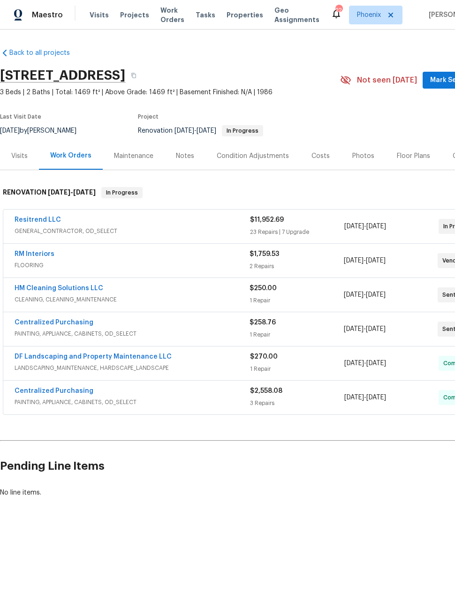
click at [46, 389] on link "Centralized Purchasing" at bounding box center [54, 391] width 79 height 7
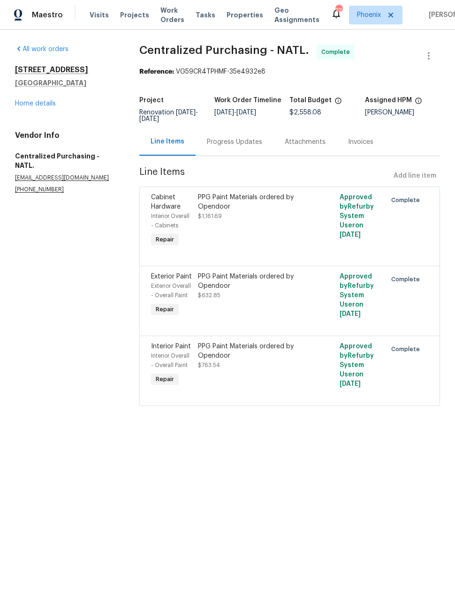
click at [38, 102] on link "Home details" at bounding box center [35, 103] width 41 height 7
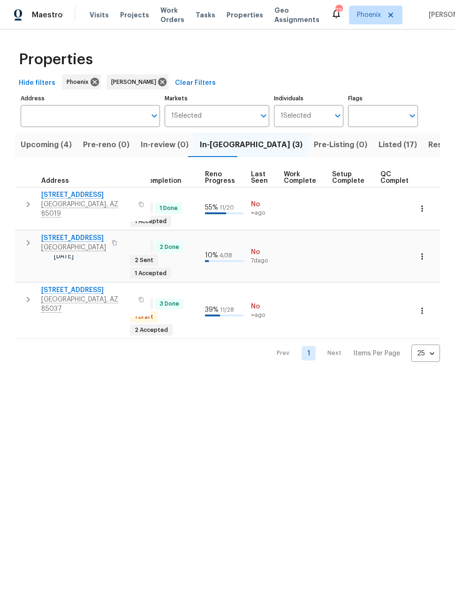
scroll to position [8, 366]
